Goal: Task Accomplishment & Management: Manage account settings

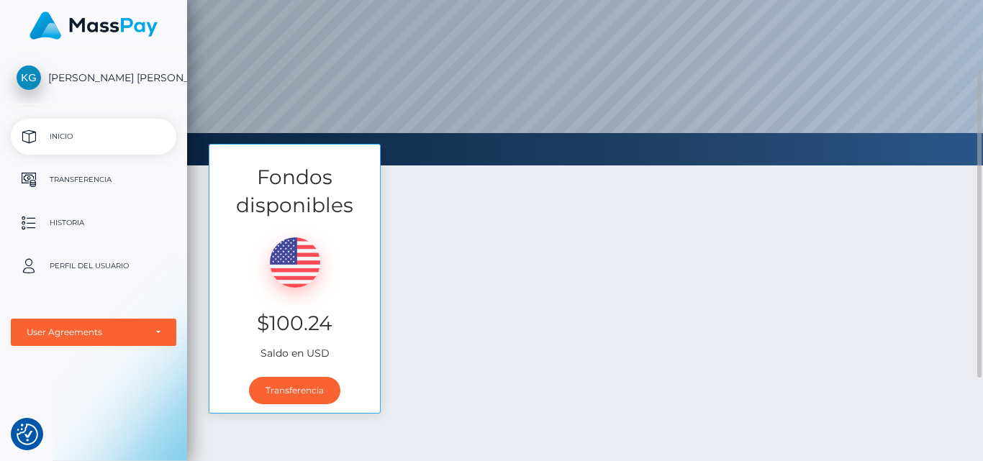
scroll to position [107, 0]
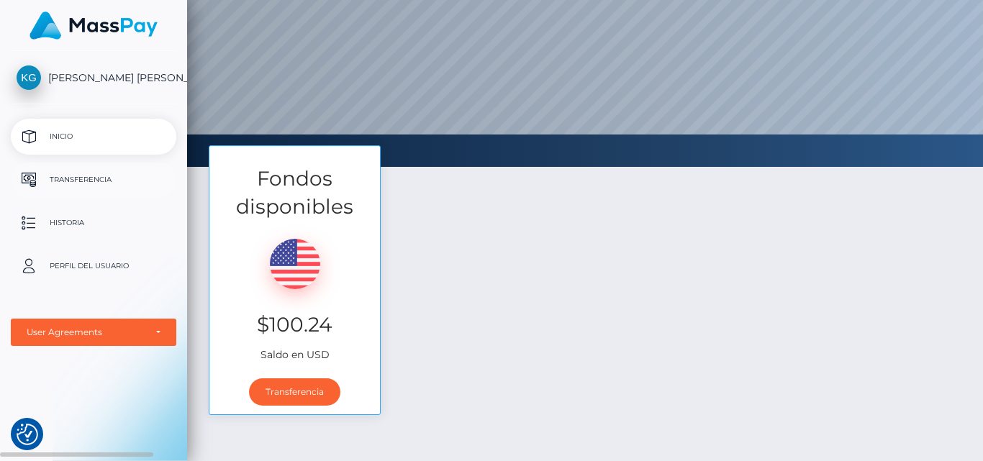
click at [104, 182] on p "Transferencia" at bounding box center [94, 180] width 154 height 22
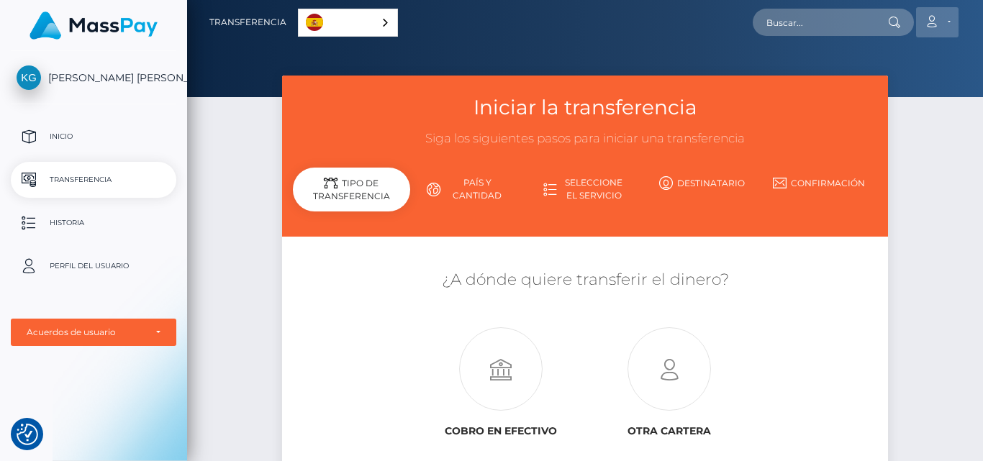
click at [946, 19] on link "Cuenta" at bounding box center [937, 22] width 42 height 30
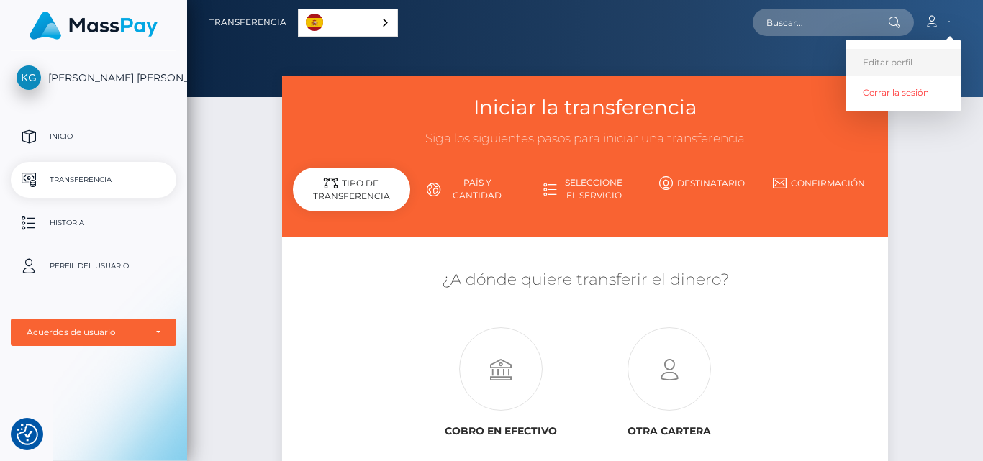
click at [892, 65] on link "Editar perfil" at bounding box center [903, 62] width 115 height 27
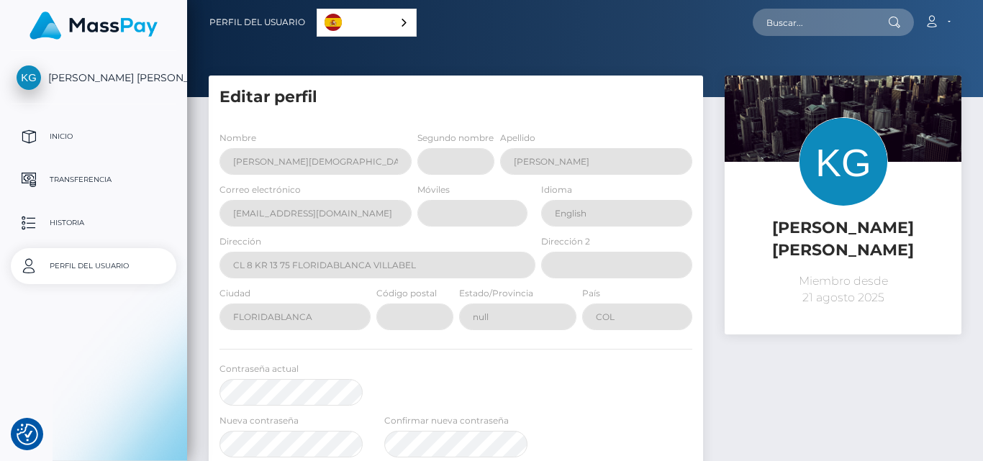
select select
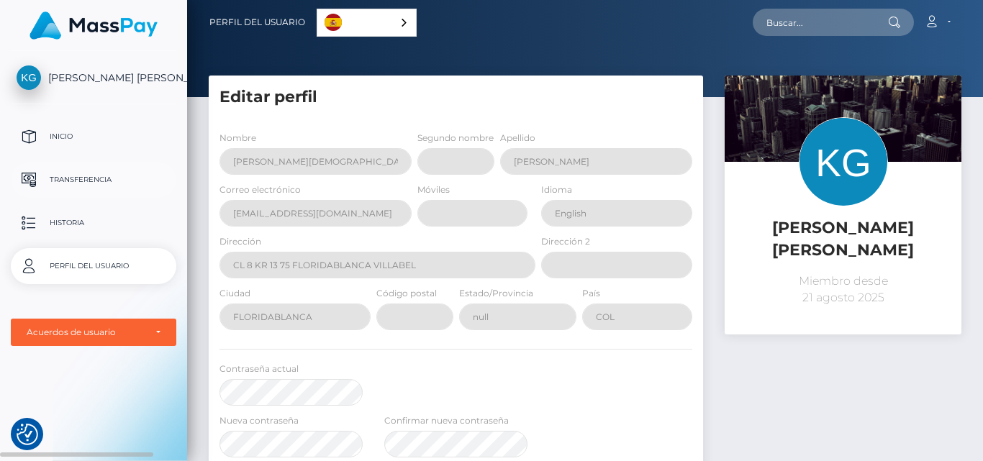
click at [104, 172] on p "Transferencia" at bounding box center [94, 180] width 154 height 22
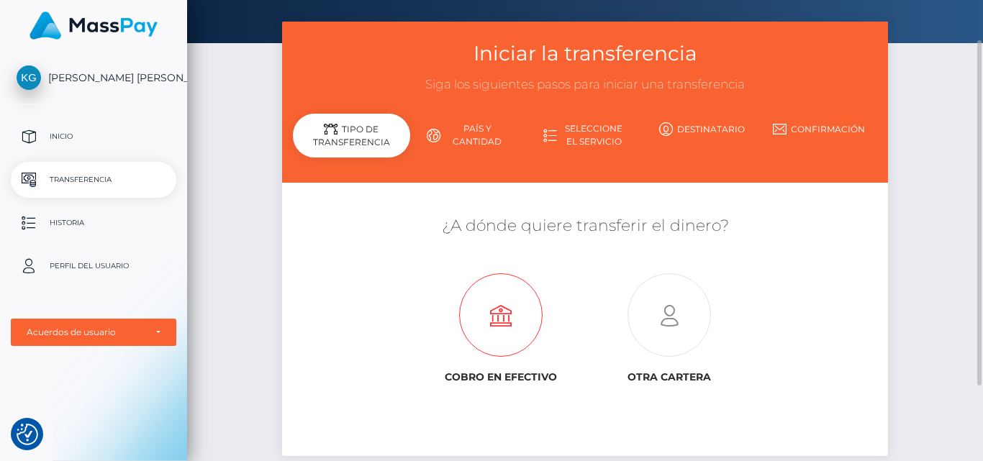
scroll to position [51, 0]
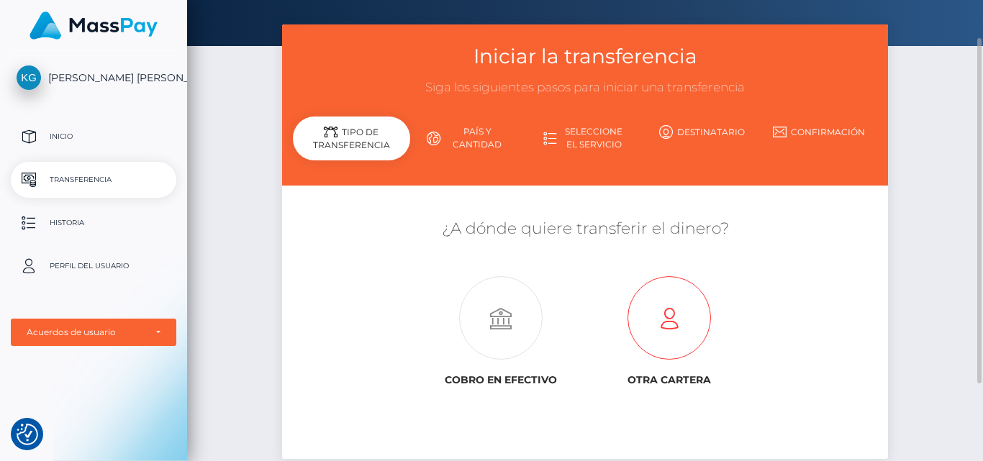
click at [647, 309] on icon at bounding box center [669, 318] width 168 height 83
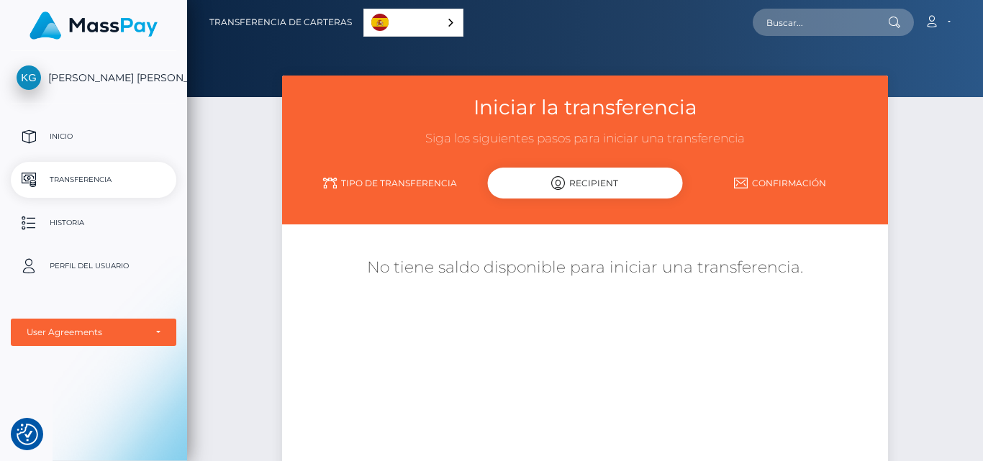
click at [375, 177] on link "Tipo de transferencia" at bounding box center [390, 183] width 195 height 25
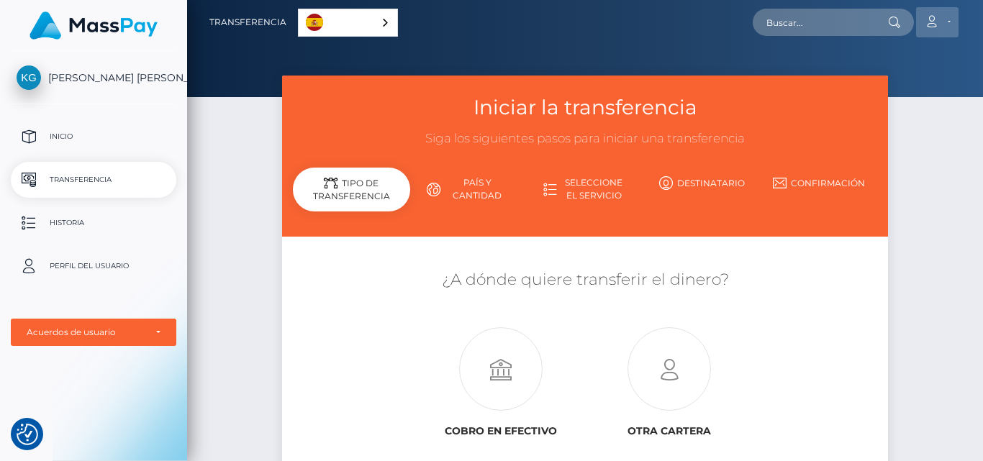
click at [945, 19] on link "Cuenta" at bounding box center [937, 22] width 42 height 30
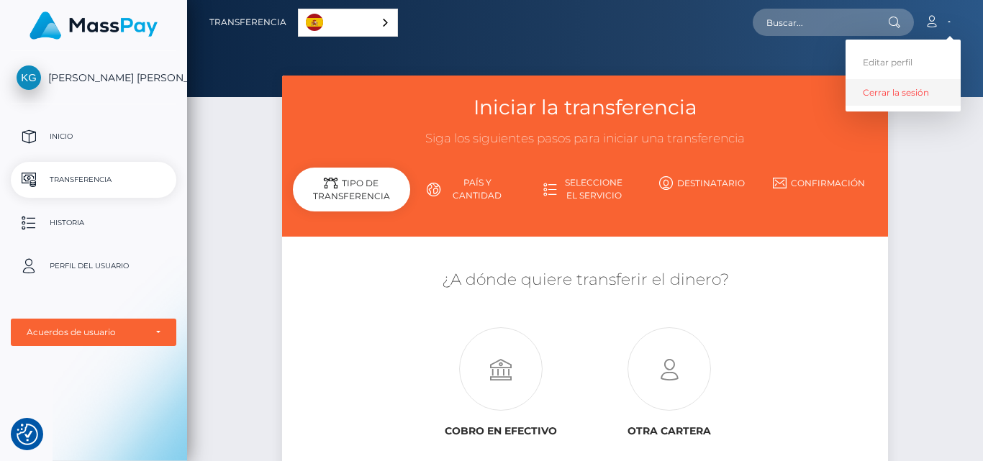
click at [887, 89] on link "Cerrar la sesión" at bounding box center [903, 92] width 115 height 27
